Goal: Find specific page/section: Find specific page/section

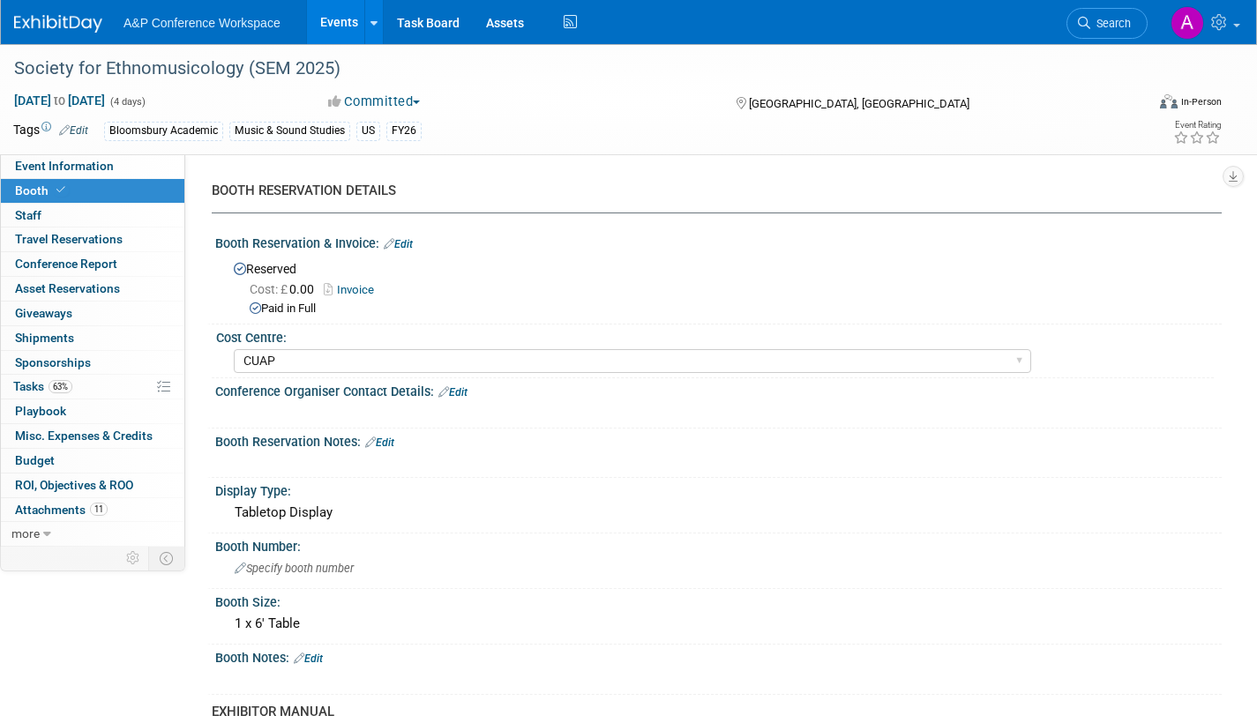
select select "CUAP"
click at [1114, 24] on span "Search" at bounding box center [1110, 23] width 41 height 13
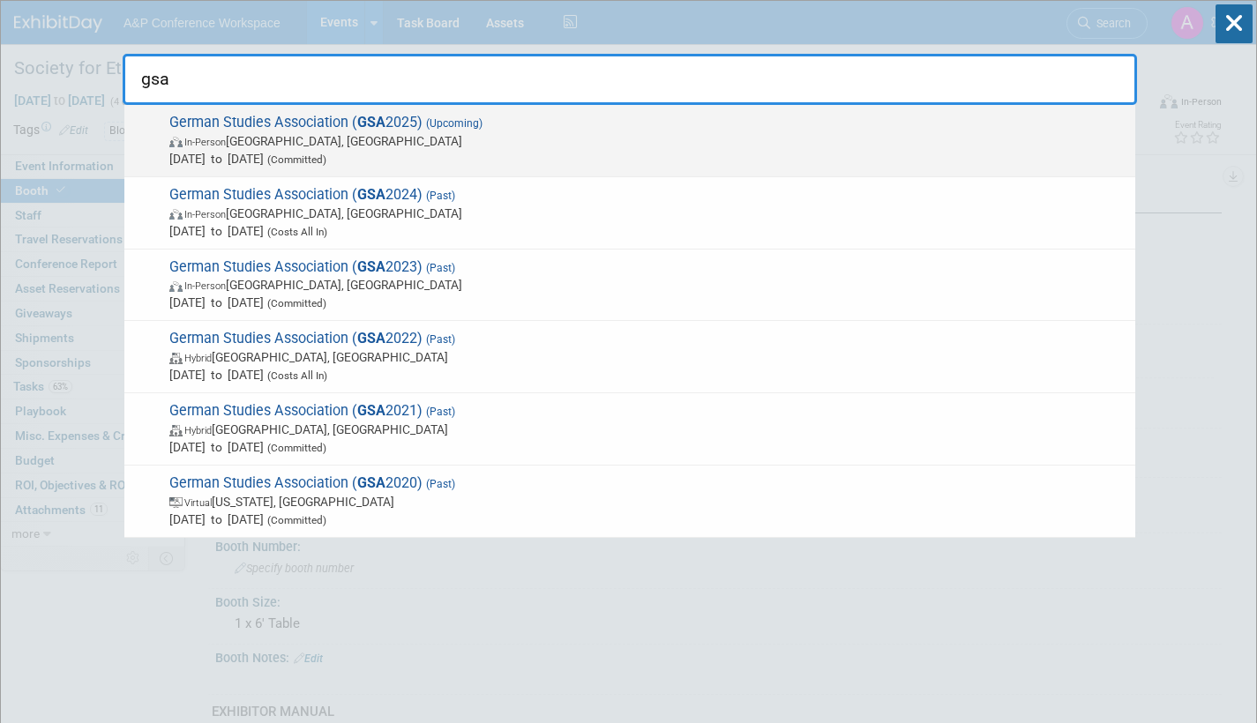
type input "gsa"
click at [423, 141] on span "In-Person [GEOGRAPHIC_DATA], [GEOGRAPHIC_DATA]" at bounding box center [647, 141] width 957 height 18
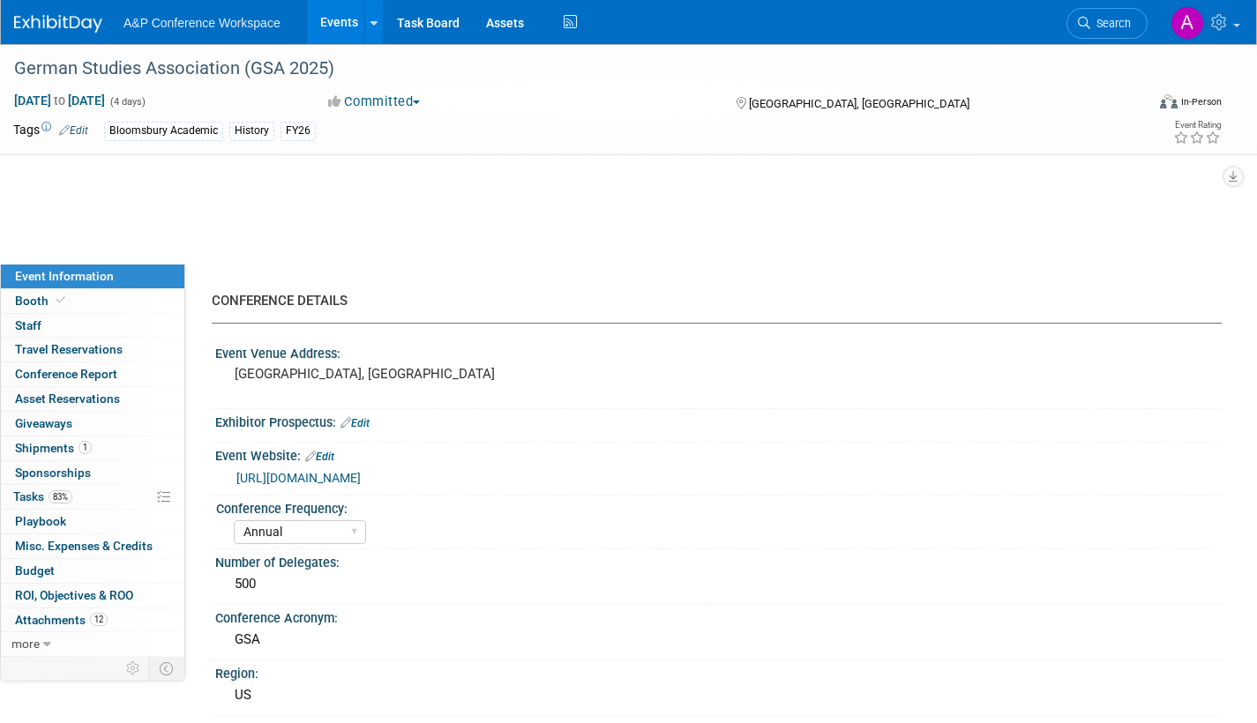
select select "Annual"
select select "Level 2"
select select "In-Person Booth"
select select "History"
select select "Bloomsbury Academic"
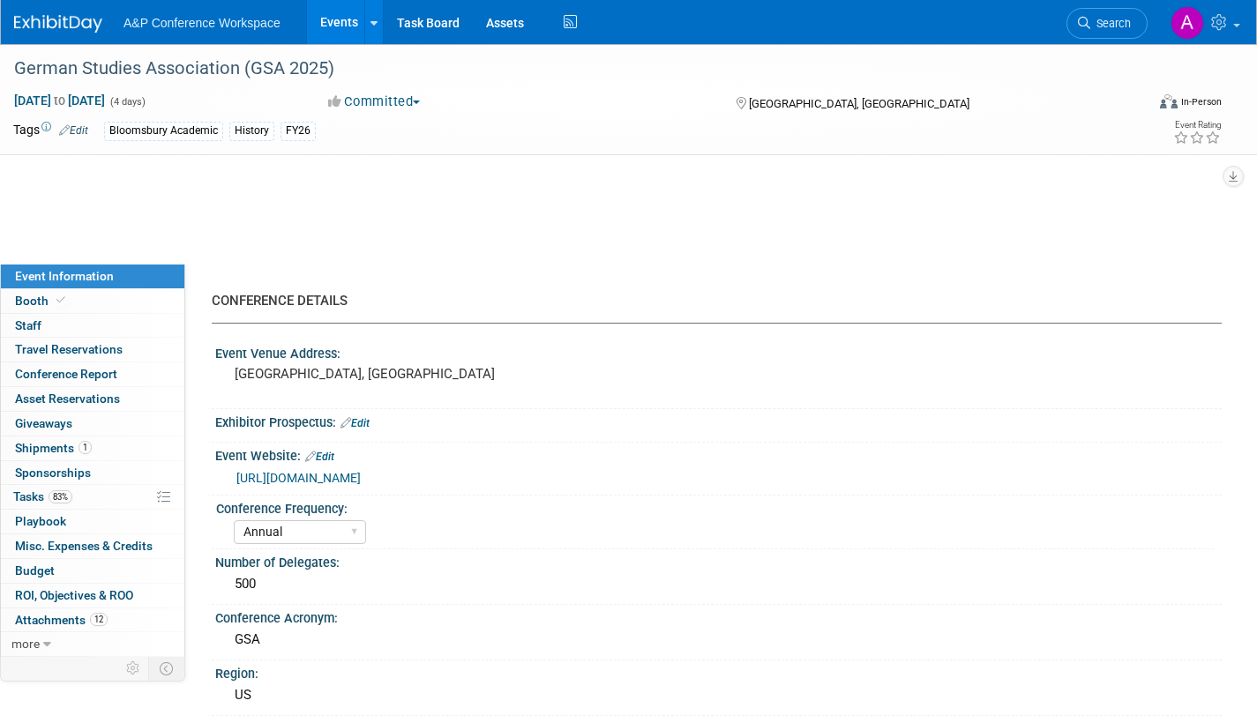
select select "[PERSON_NAME]"
select select "Brand/Subject Presence​"
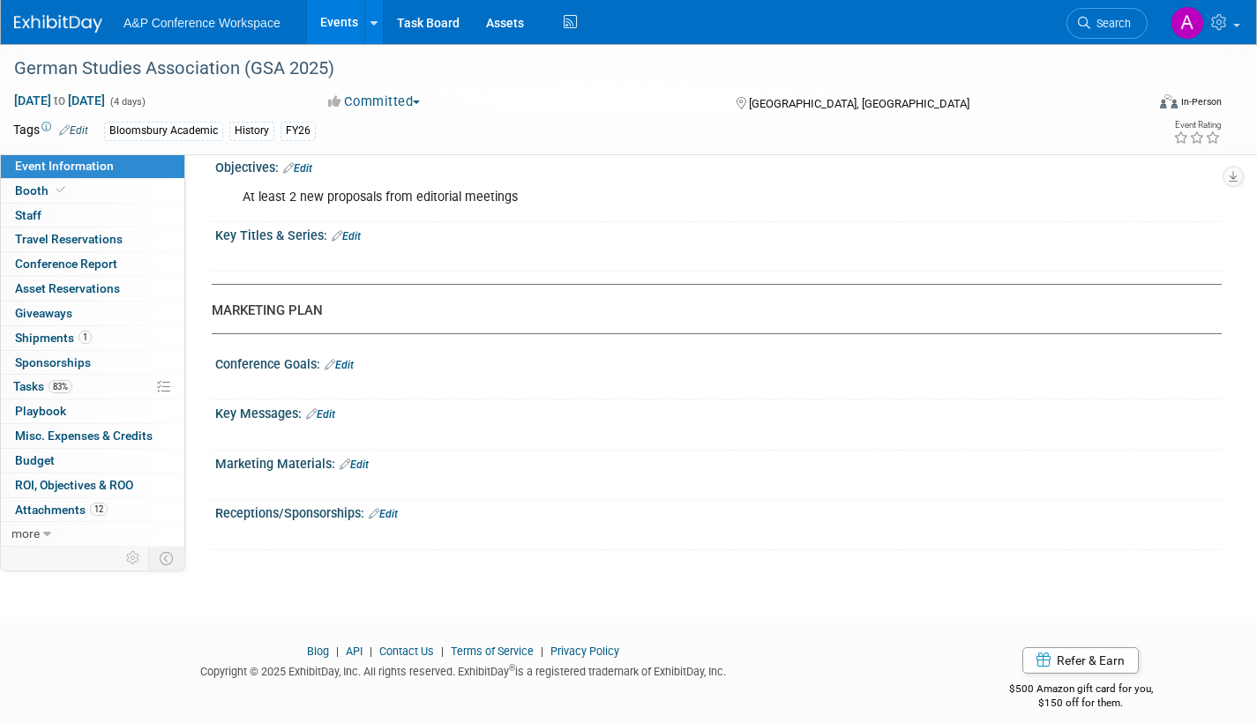
scroll to position [1693, 0]
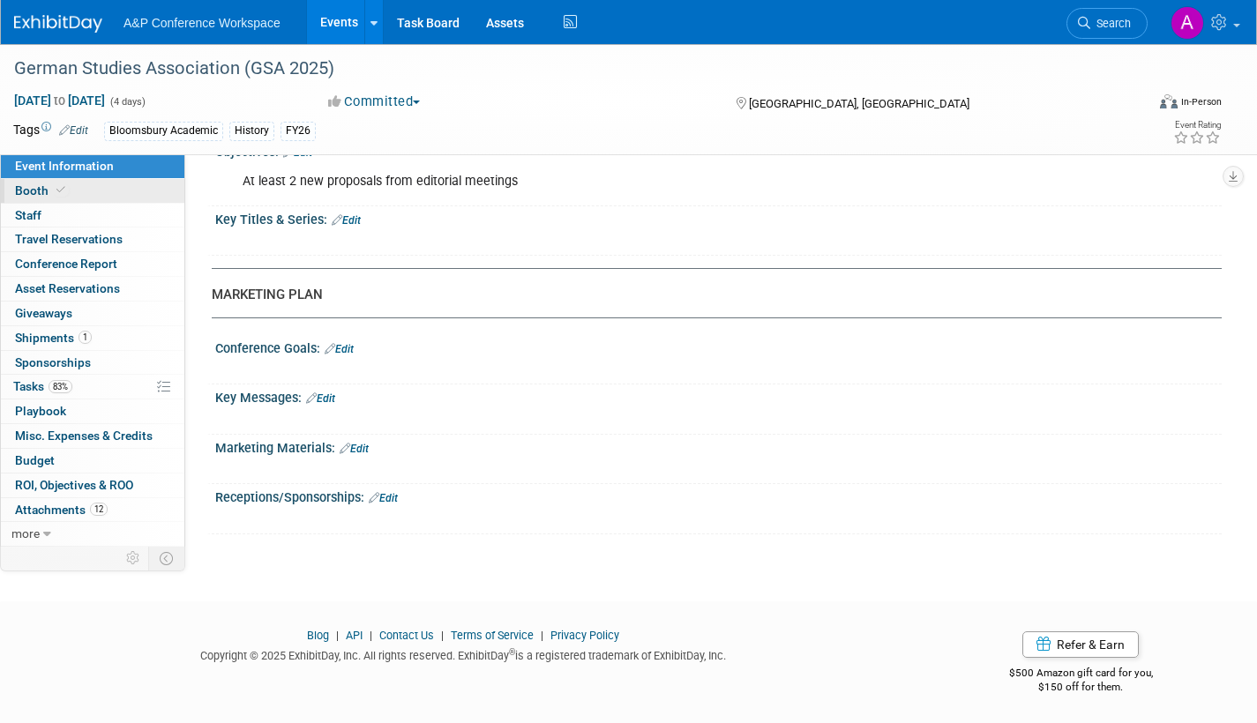
click at [43, 188] on span "Booth" at bounding box center [42, 190] width 54 height 14
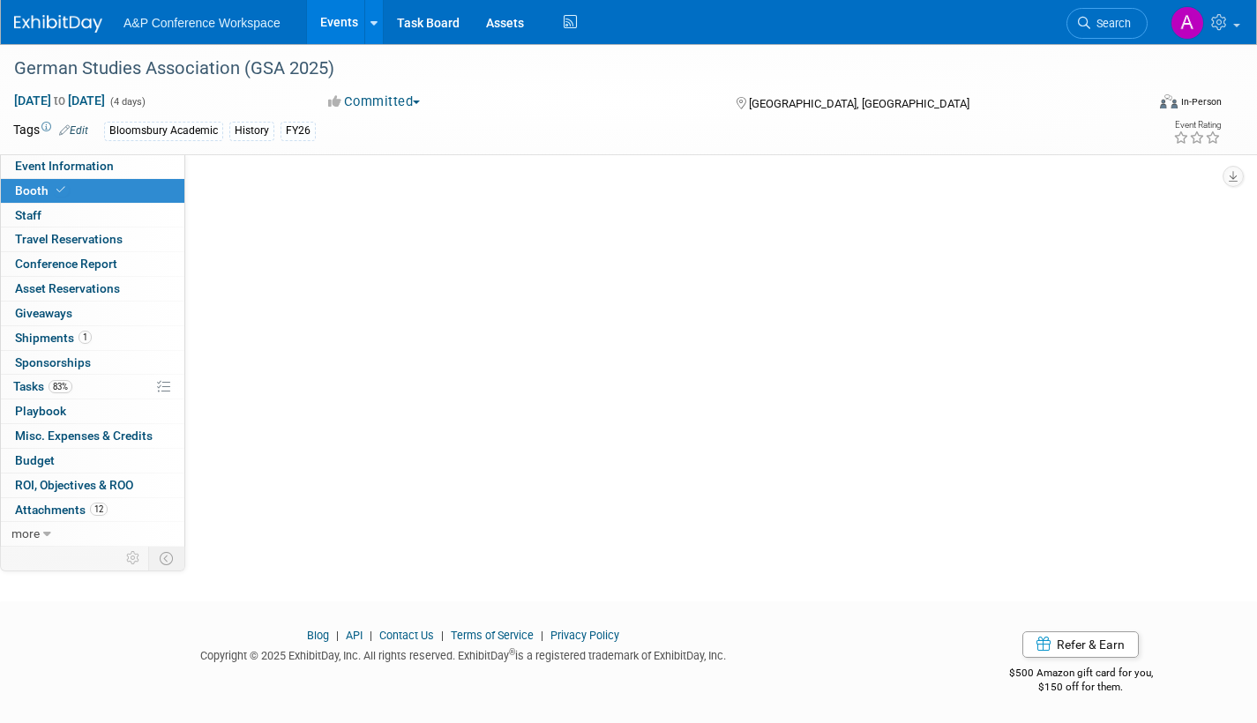
scroll to position [0, 0]
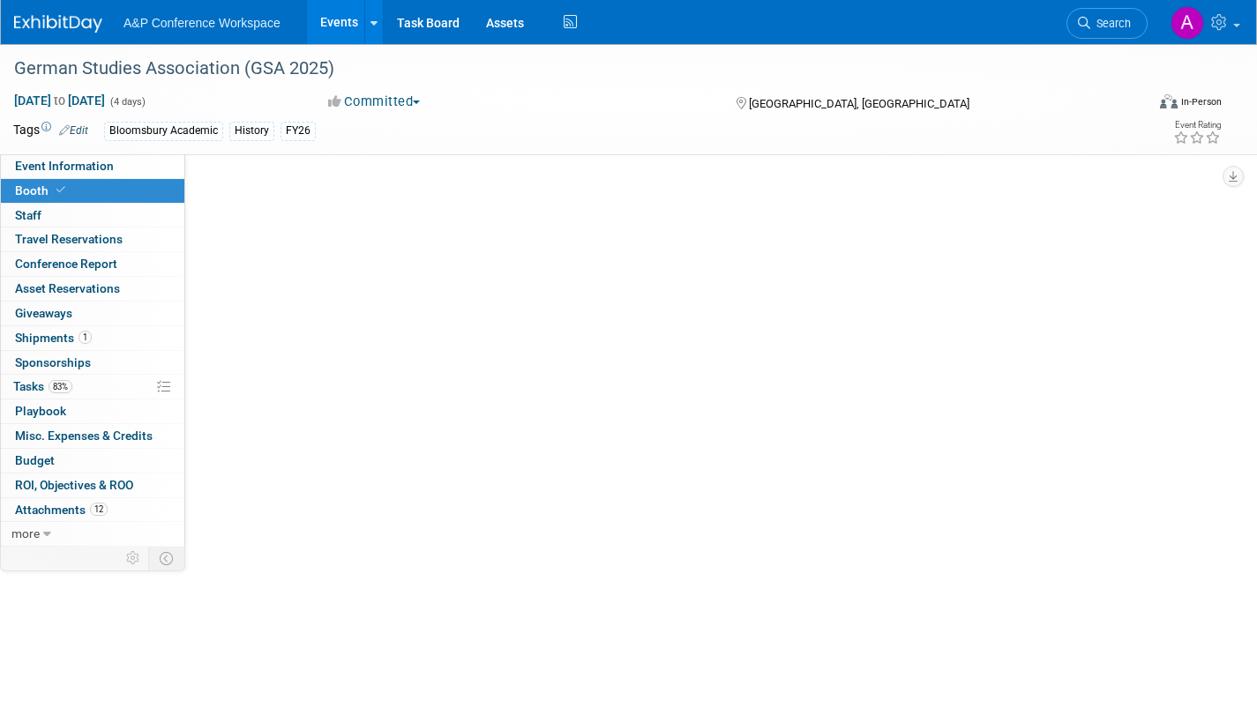
select select "CUAP"
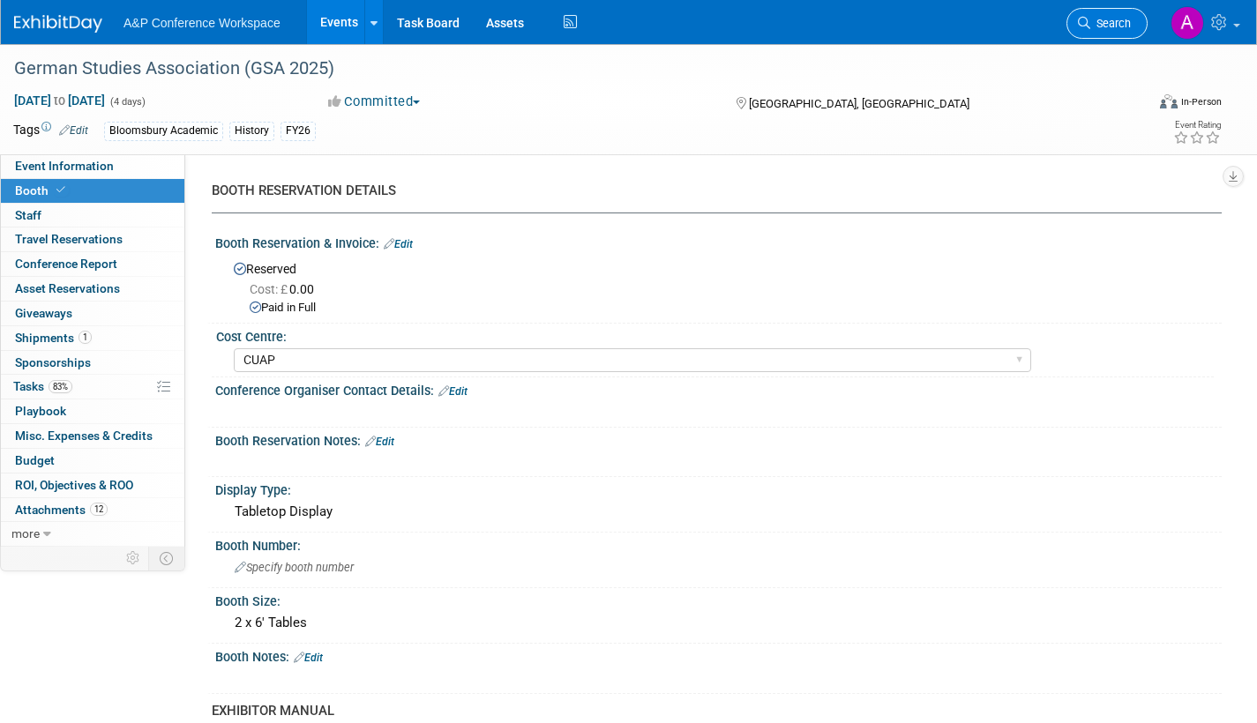
click at [1104, 26] on span "Search" at bounding box center [1110, 23] width 41 height 13
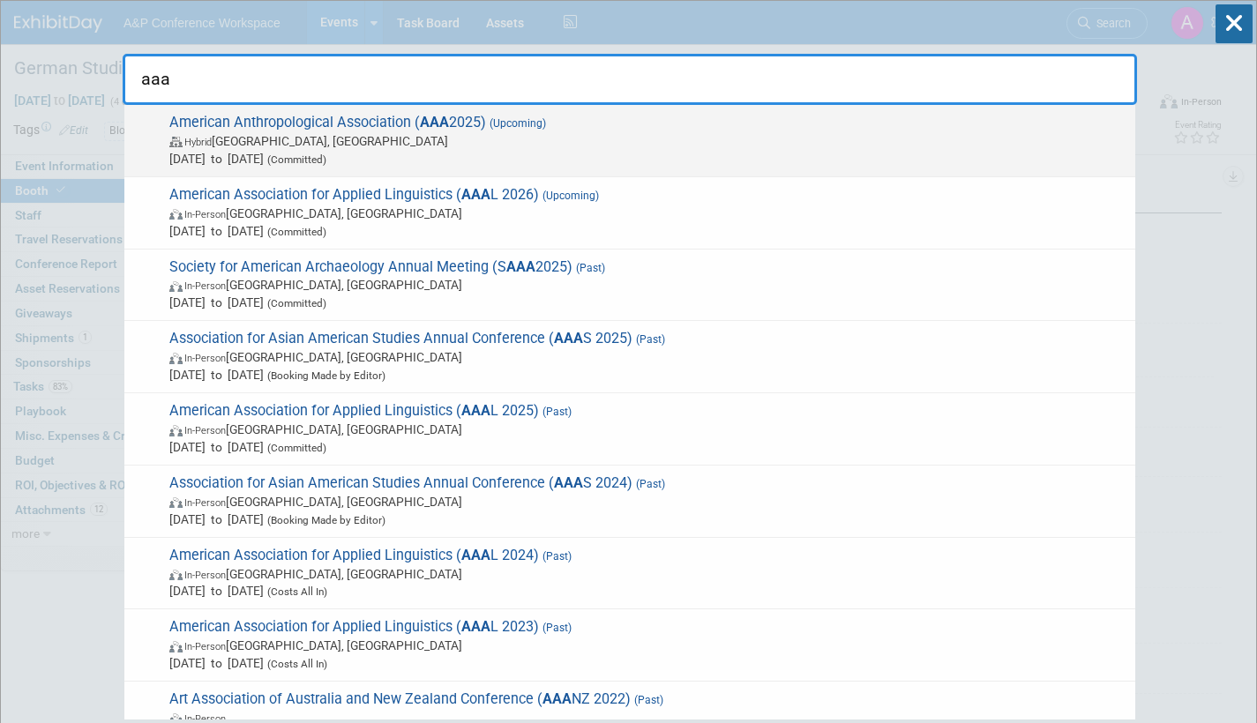
type input "aaa"
click at [687, 140] on span "Hybrid New Orleans, LA" at bounding box center [647, 141] width 957 height 18
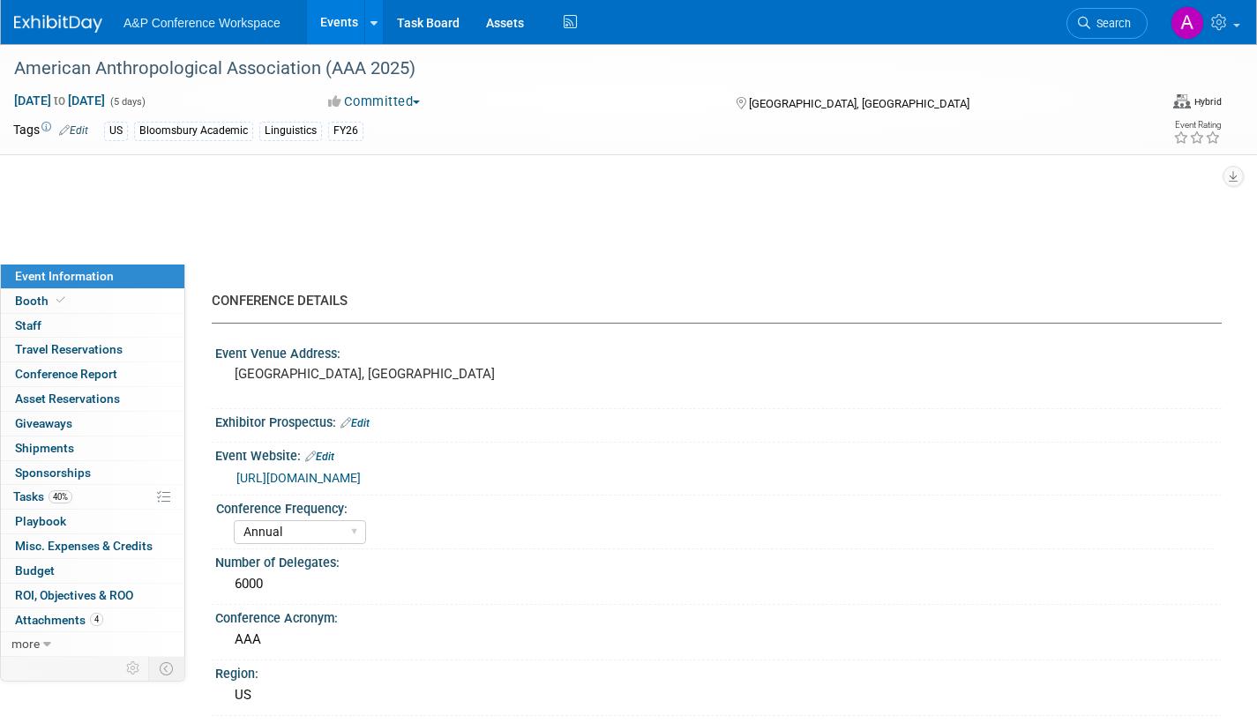
select select "Annual"
select select "Level 2"
select select "In-Person Booth"
select select "Anthropology"
select select "Bloomsbury Academic"
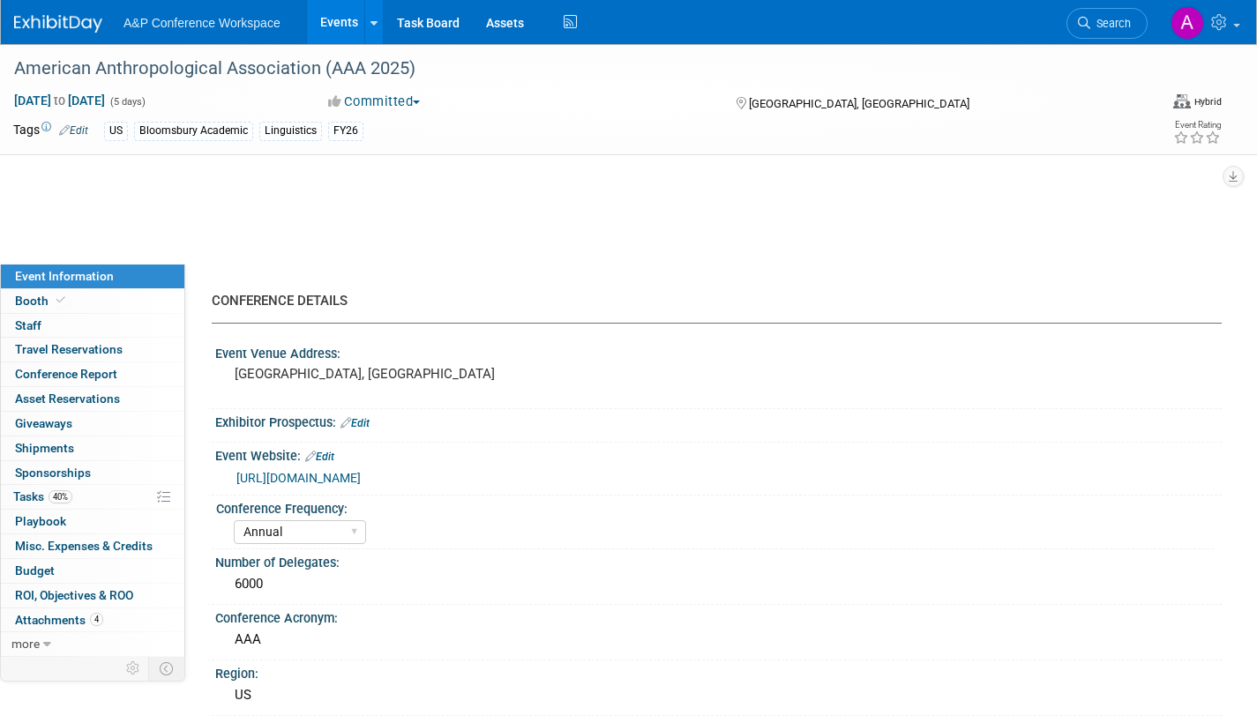
select select "[PERSON_NAME]"
select select "Networking/Commissioning"
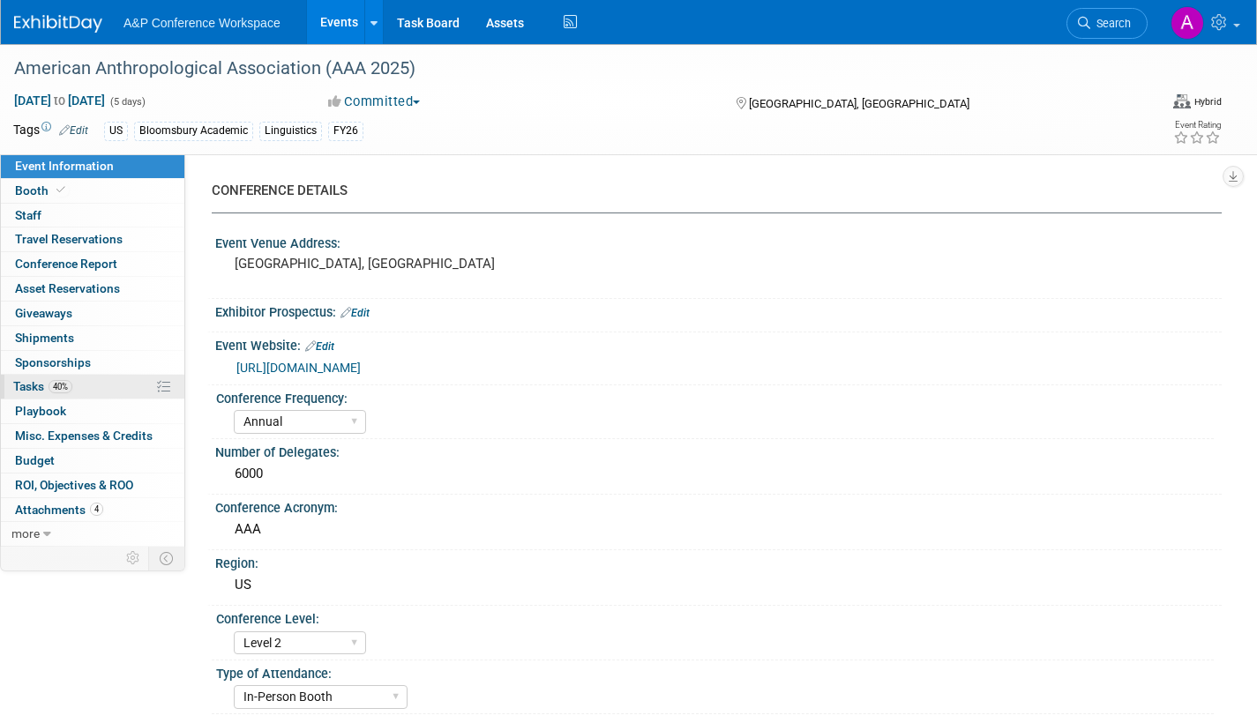
click at [27, 381] on span "Tasks 40%" at bounding box center [42, 386] width 59 height 14
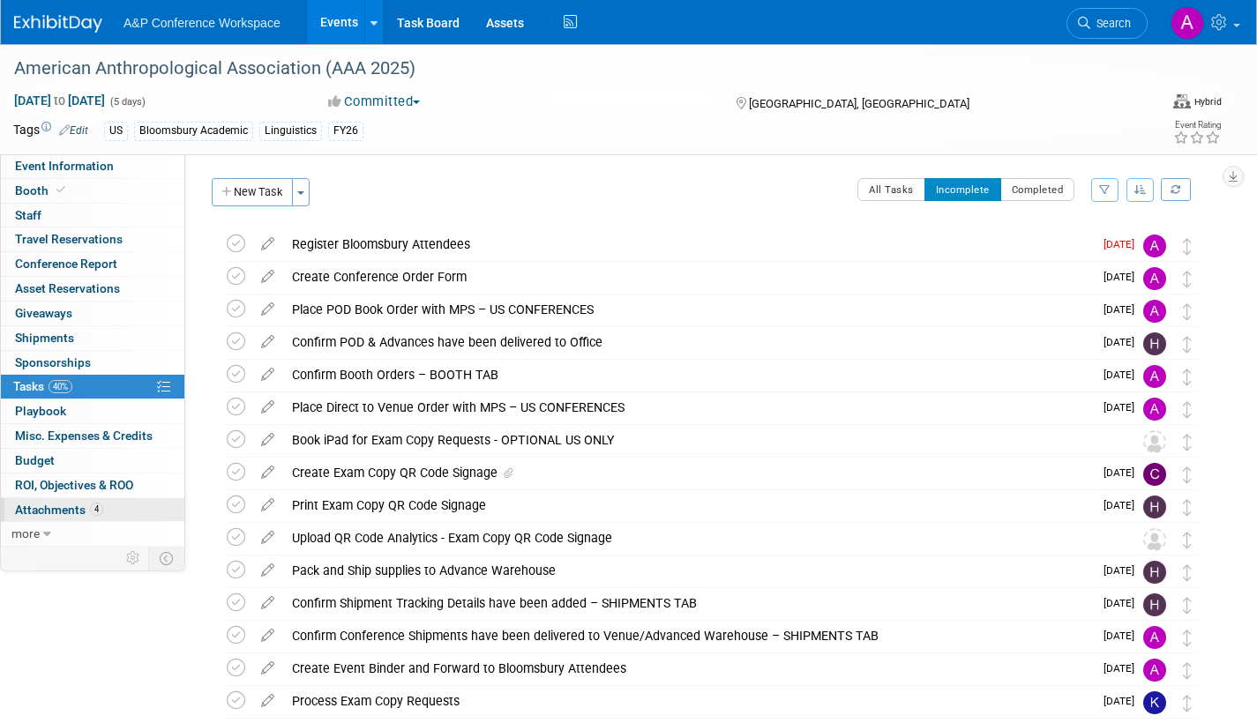
click at [39, 506] on span "Attachments 4" at bounding box center [59, 510] width 88 height 14
